Goal: Task Accomplishment & Management: Manage account settings

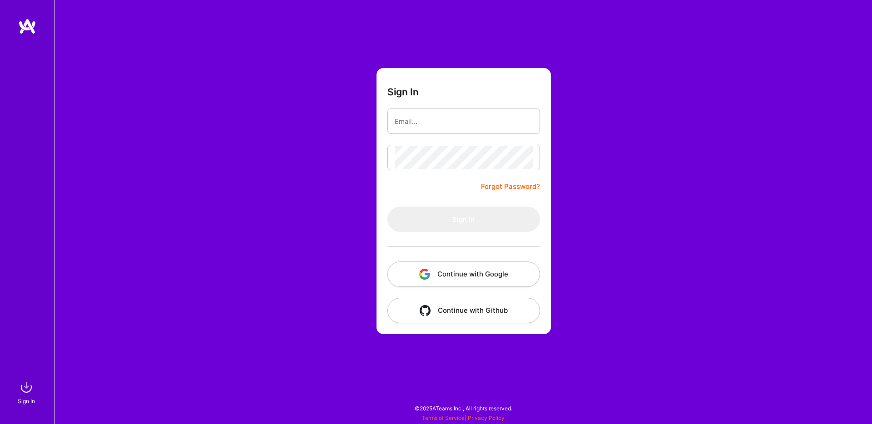
click at [0, 419] on com-1password-button at bounding box center [0, 419] width 0 height 0
type input "alemiralles@hey.com"
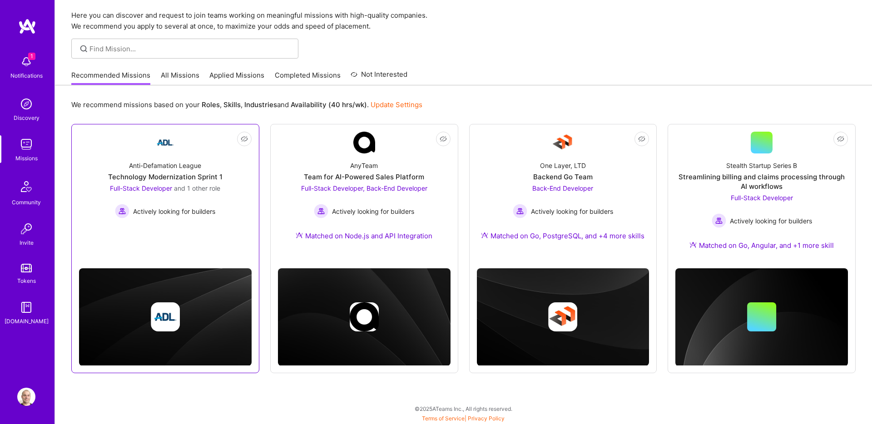
scroll to position [30, 0]
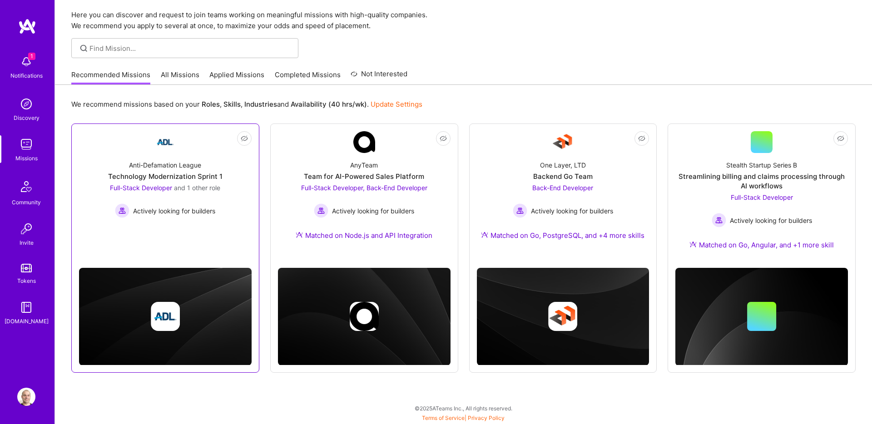
click at [207, 189] on span "and 1 other role" at bounding box center [197, 188] width 46 height 8
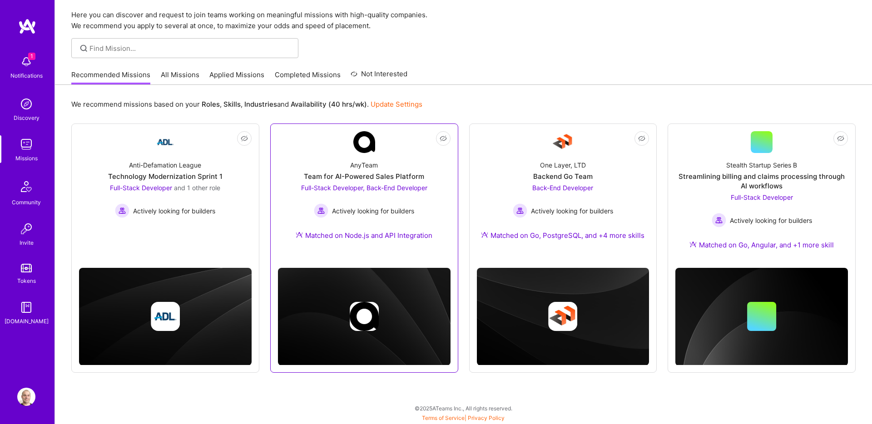
click at [410, 170] on div "AnyTeam Team for AI-Powered Sales Platform Full-Stack Developer, Back-End Devel…" at bounding box center [364, 202] width 172 height 98
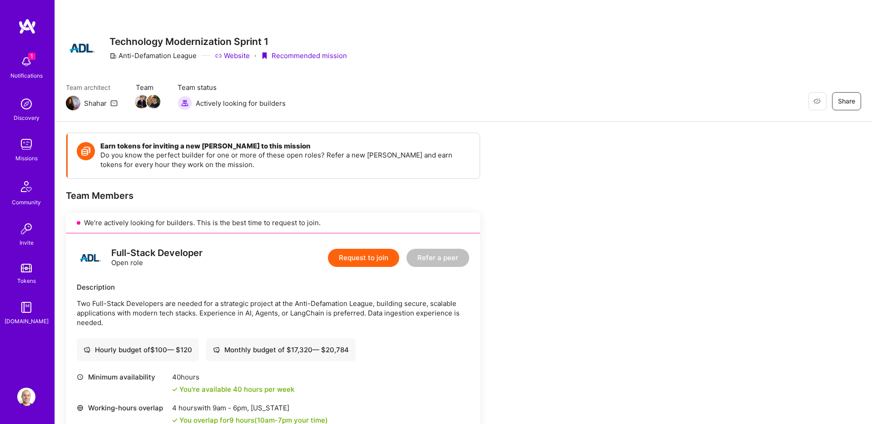
click at [35, 55] on span "1" at bounding box center [31, 56] width 7 height 7
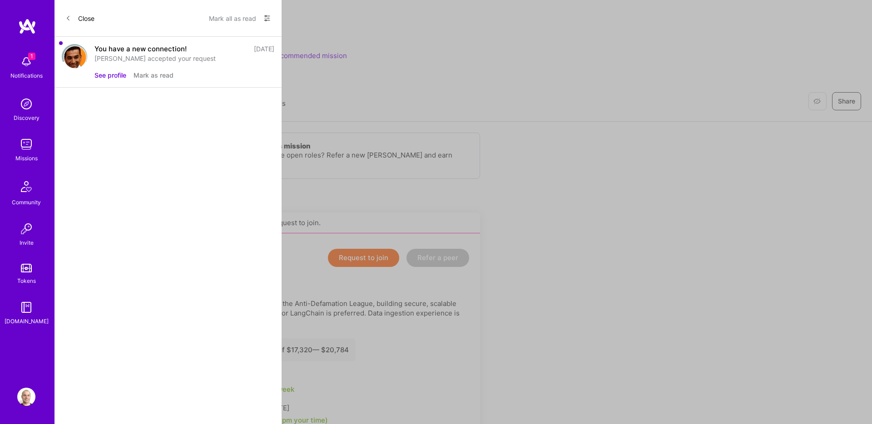
click at [162, 74] on button "Mark as read" at bounding box center [153, 75] width 40 height 10
